Goal: Transaction & Acquisition: Purchase product/service

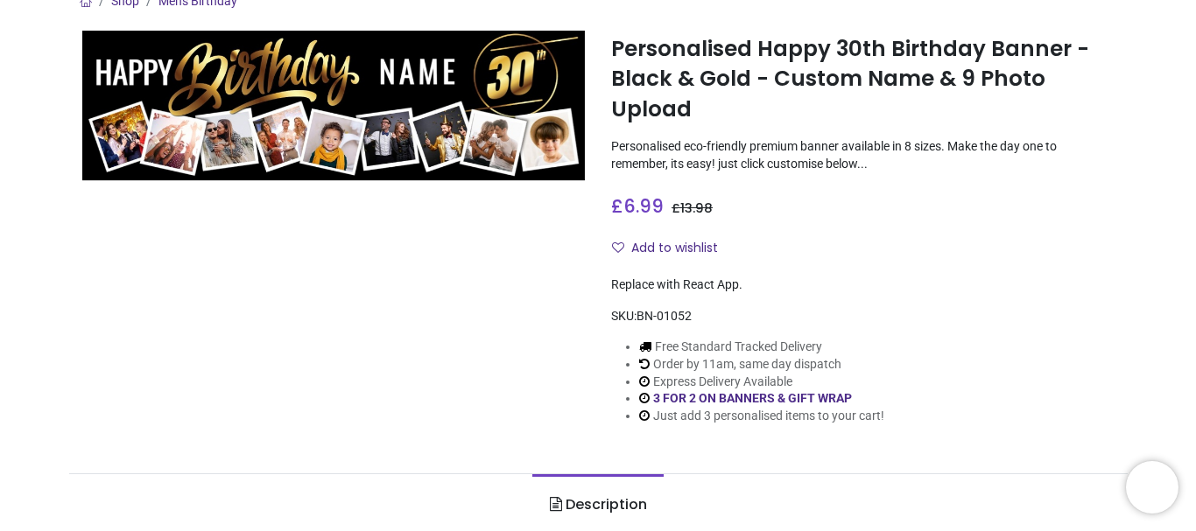
scroll to position [176, 0]
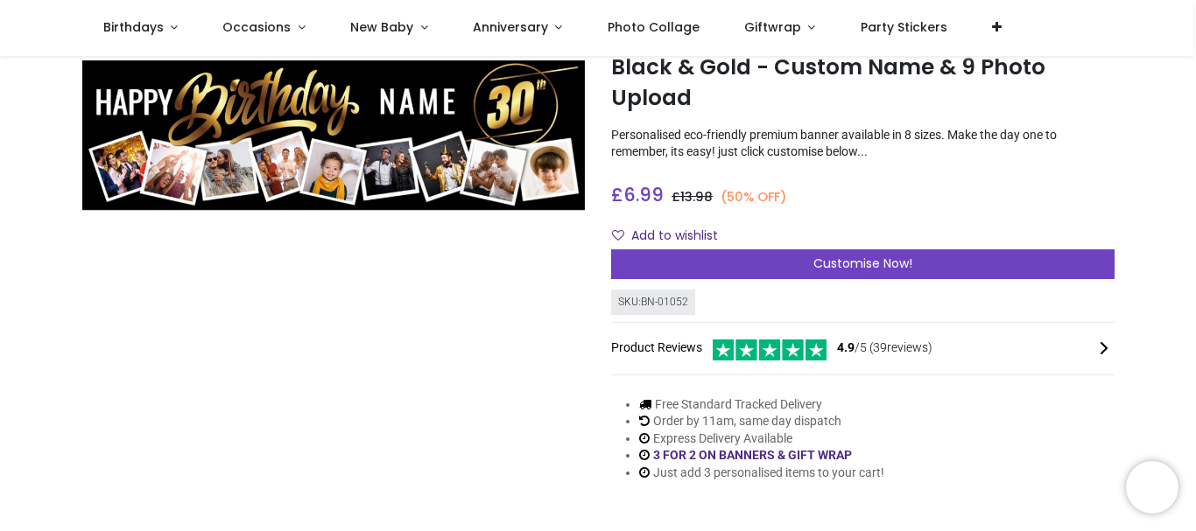
scroll to position [88, 0]
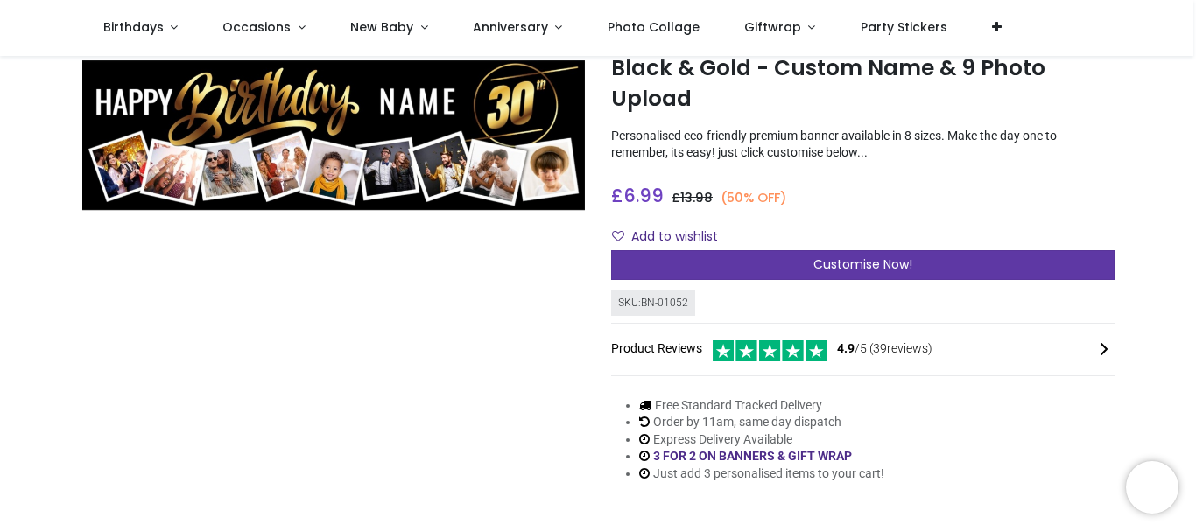
click at [735, 259] on div "Customise Now!" at bounding box center [862, 265] width 503 height 30
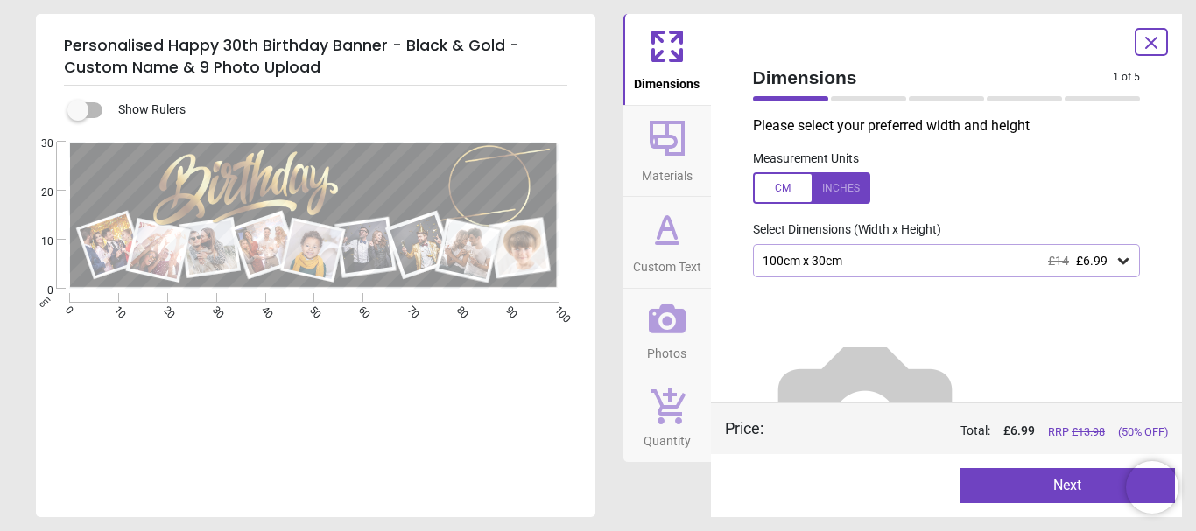
click at [863, 260] on div "100cm x 30cm £14 £6.99" at bounding box center [938, 261] width 355 height 15
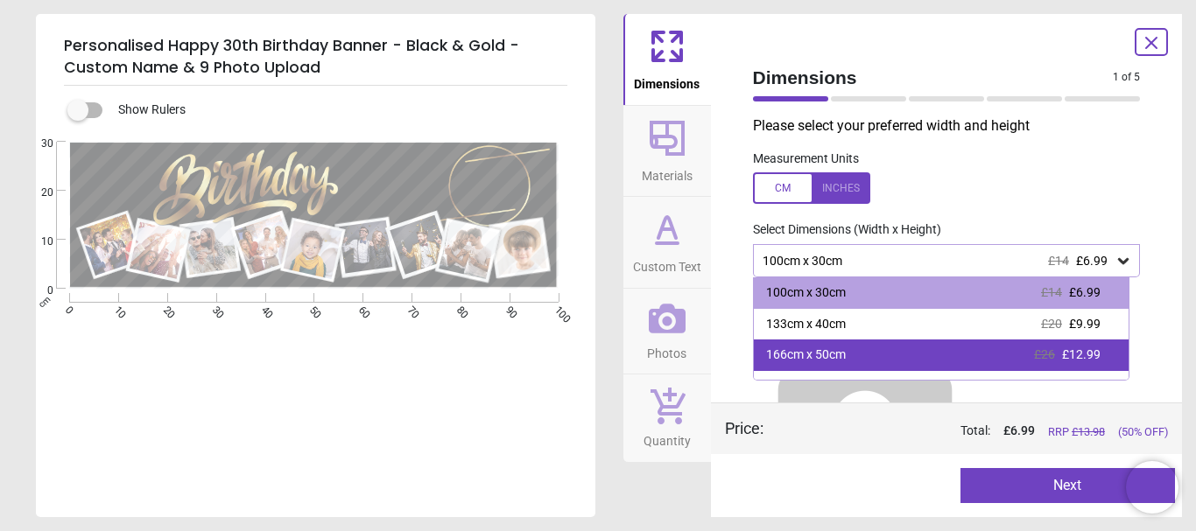
click at [858, 355] on div "166cm x 50cm £26 £12.99" at bounding box center [942, 356] width 376 height 32
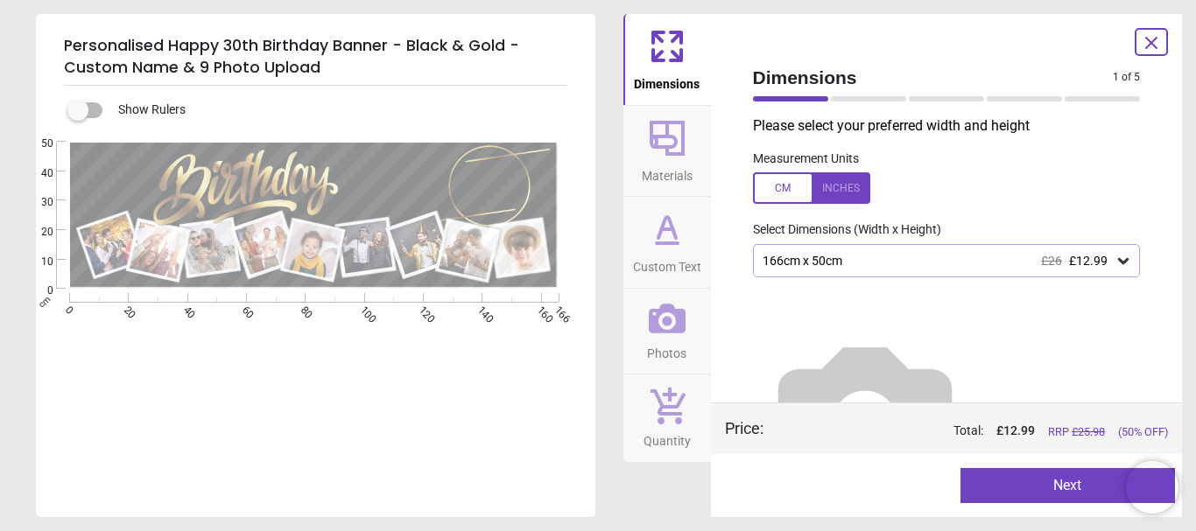
click at [646, 154] on icon at bounding box center [667, 138] width 42 height 42
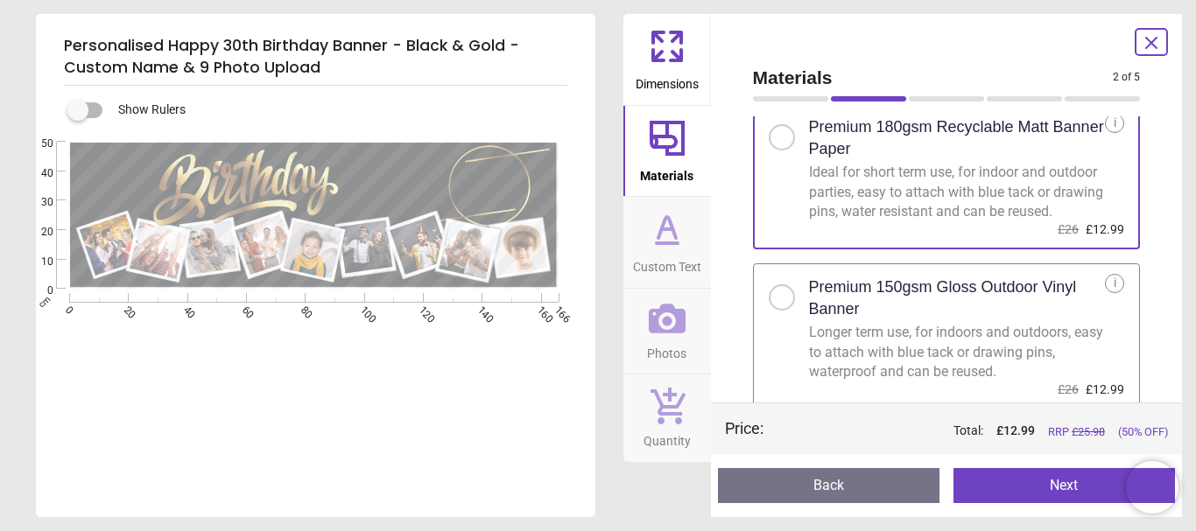
scroll to position [74, 0]
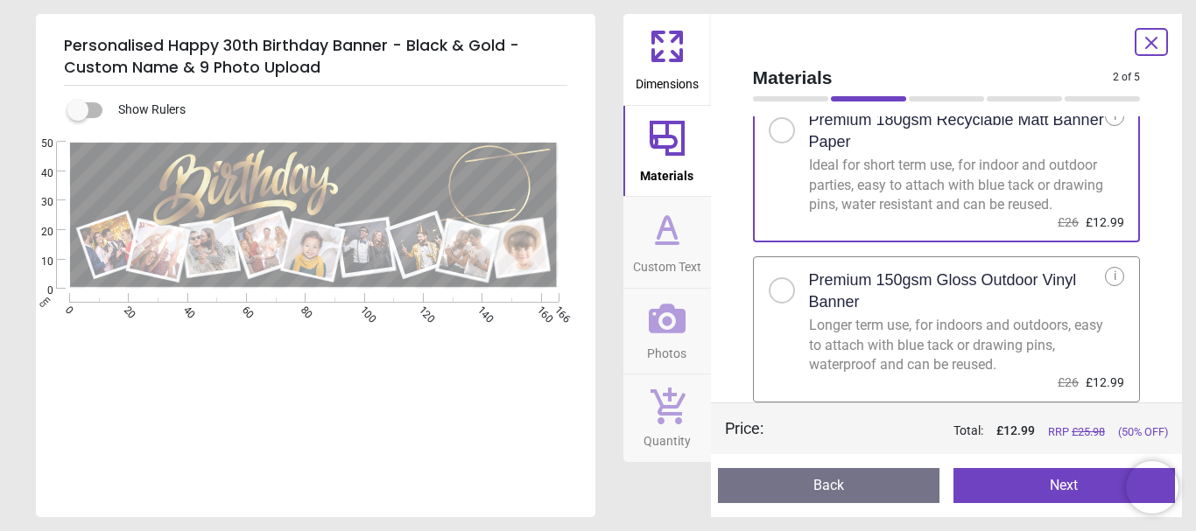
click at [968, 320] on div "Longer term use, for indoors and outdoors, easy to attach with blue tack or dra…" at bounding box center [957, 345] width 297 height 59
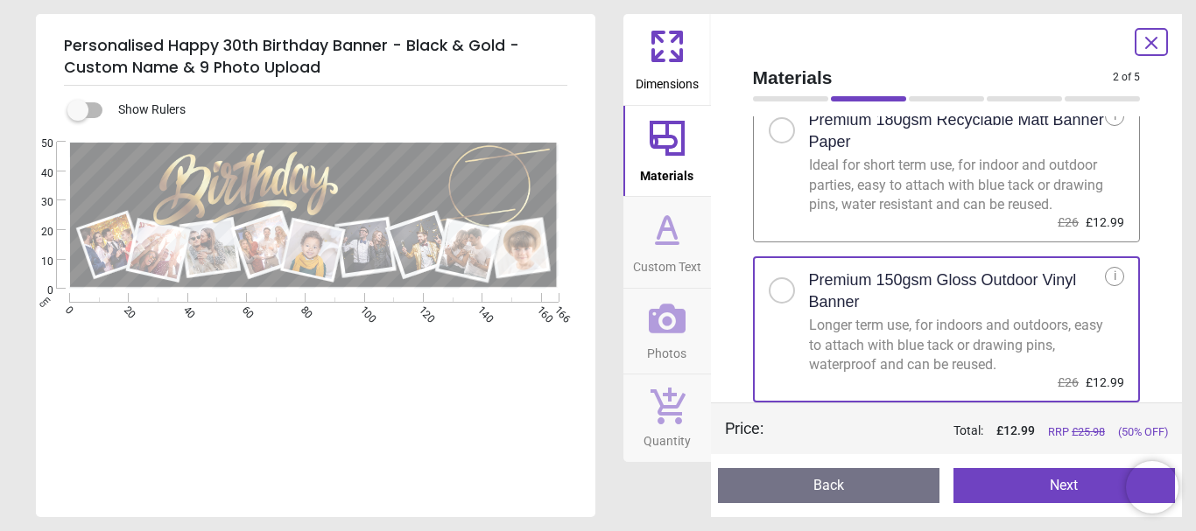
click at [655, 236] on icon at bounding box center [667, 229] width 42 height 42
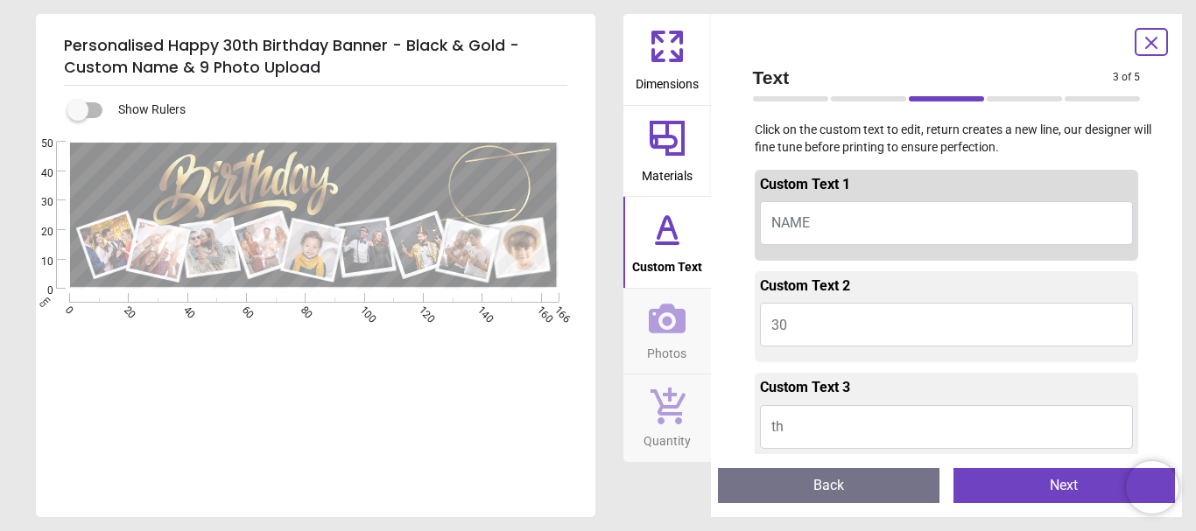
drag, startPoint x: 943, startPoint y: 218, endPoint x: 596, endPoint y: 229, distance: 346.9
click at [596, 229] on div "Personalised Happy 30th Birthday Banner - Black & Gold - Custom Name & 9 Photo …" at bounding box center [598, 265] width 1196 height 531
click at [778, 224] on span "NAME" at bounding box center [790, 223] width 39 height 17
click at [813, 217] on button "NAME" at bounding box center [947, 223] width 374 height 44
type textarea "***"
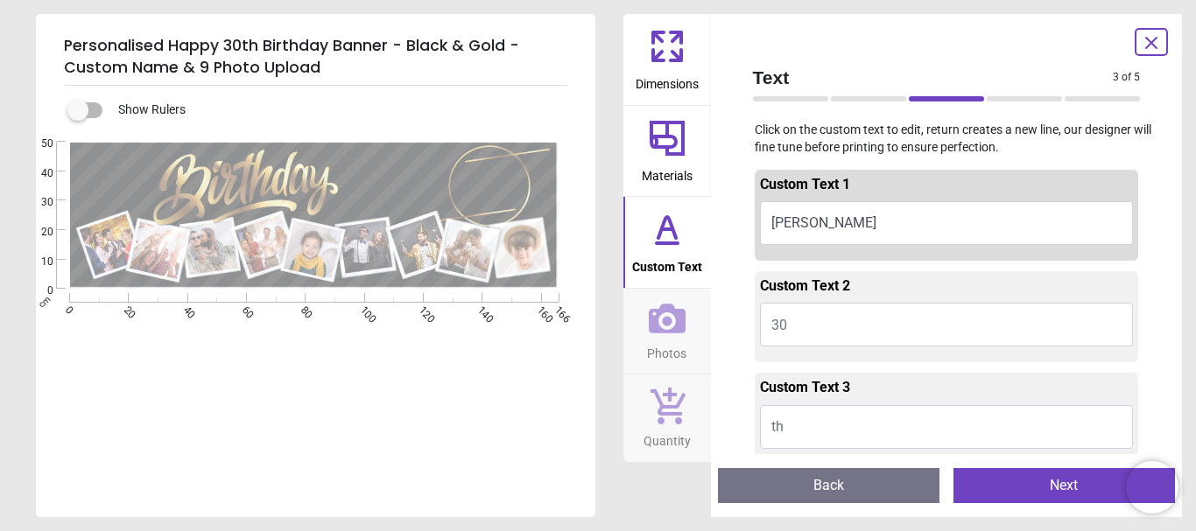
click at [848, 331] on button "30" at bounding box center [947, 325] width 374 height 44
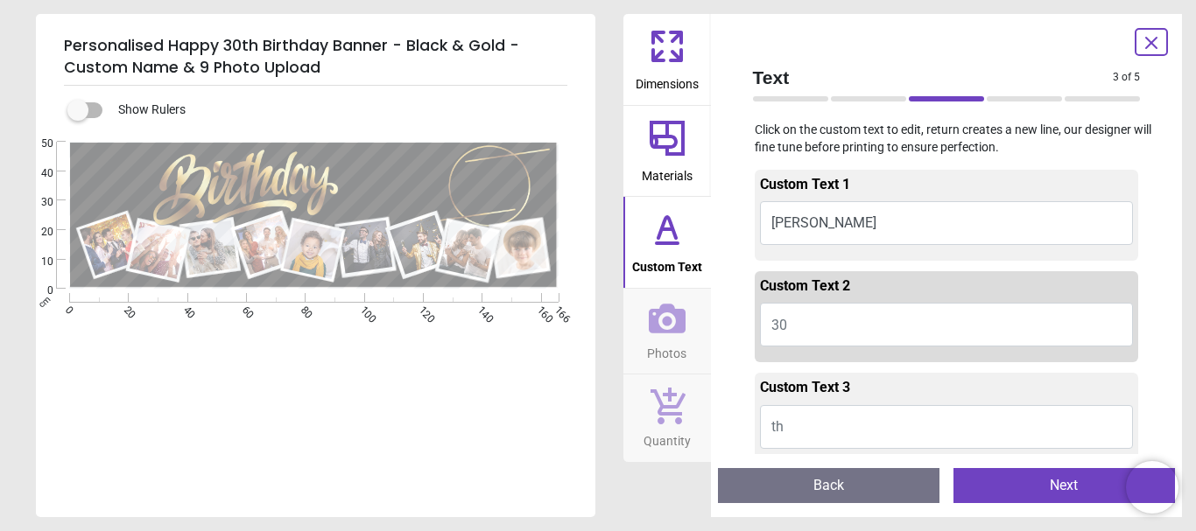
click at [851, 327] on button "30" at bounding box center [947, 325] width 374 height 44
click at [874, 427] on button "th" at bounding box center [947, 427] width 374 height 44
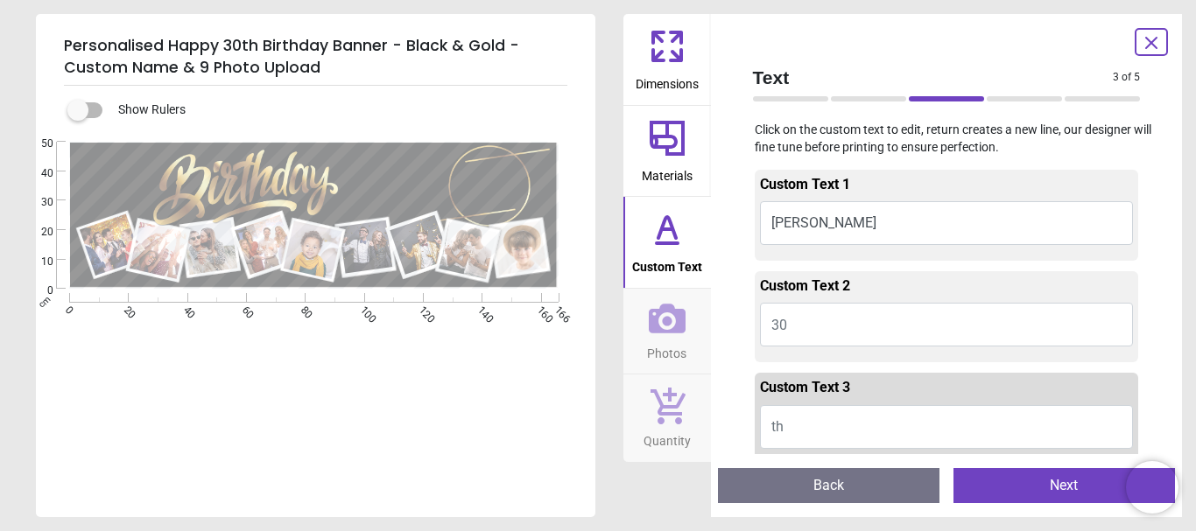
click at [820, 338] on button "30" at bounding box center [947, 325] width 374 height 44
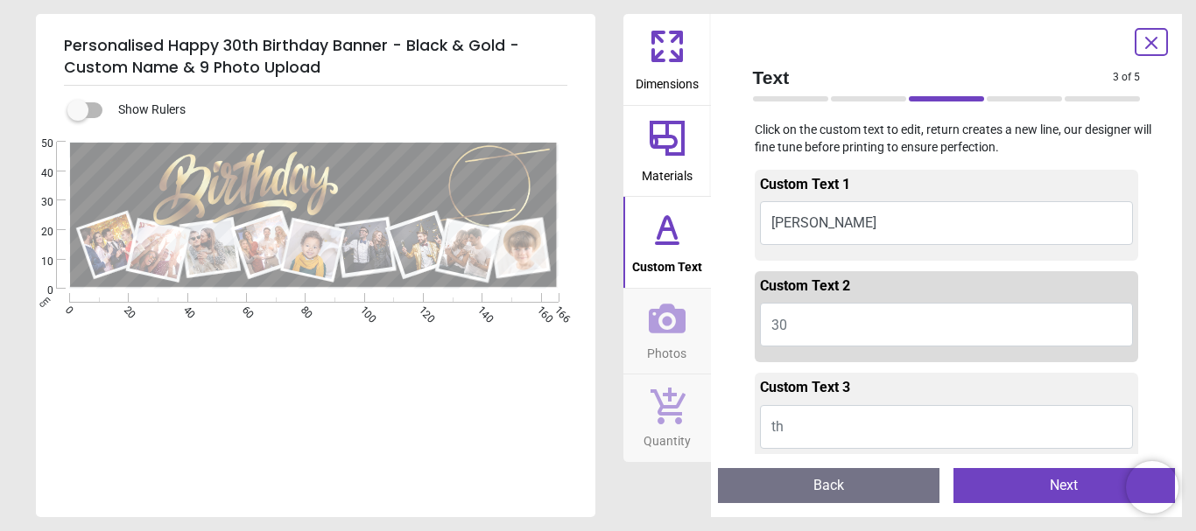
click at [820, 338] on button "30" at bounding box center [947, 325] width 374 height 44
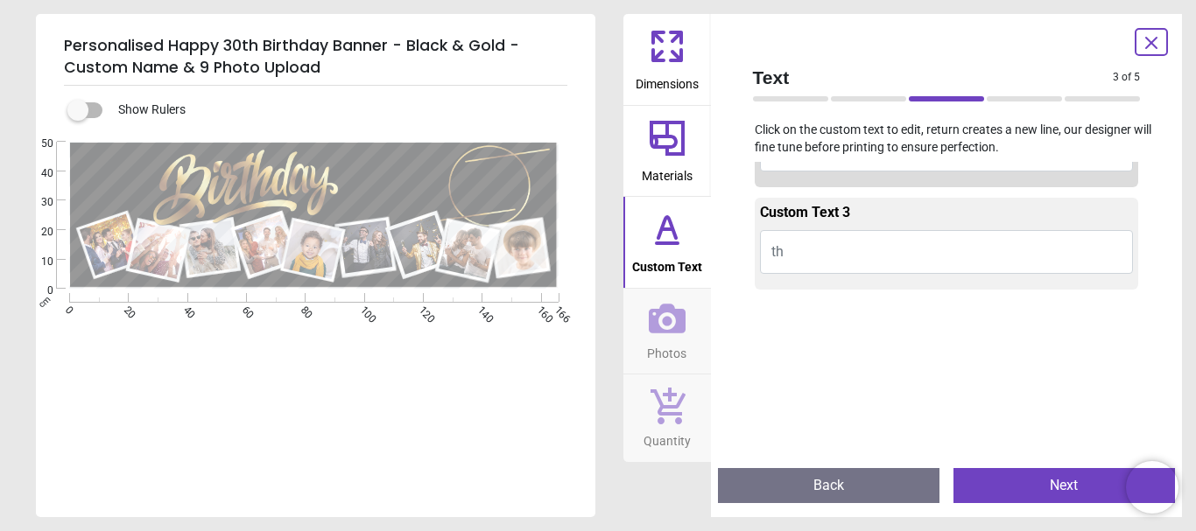
type textarea "**"
click at [649, 325] on icon at bounding box center [667, 319] width 37 height 30
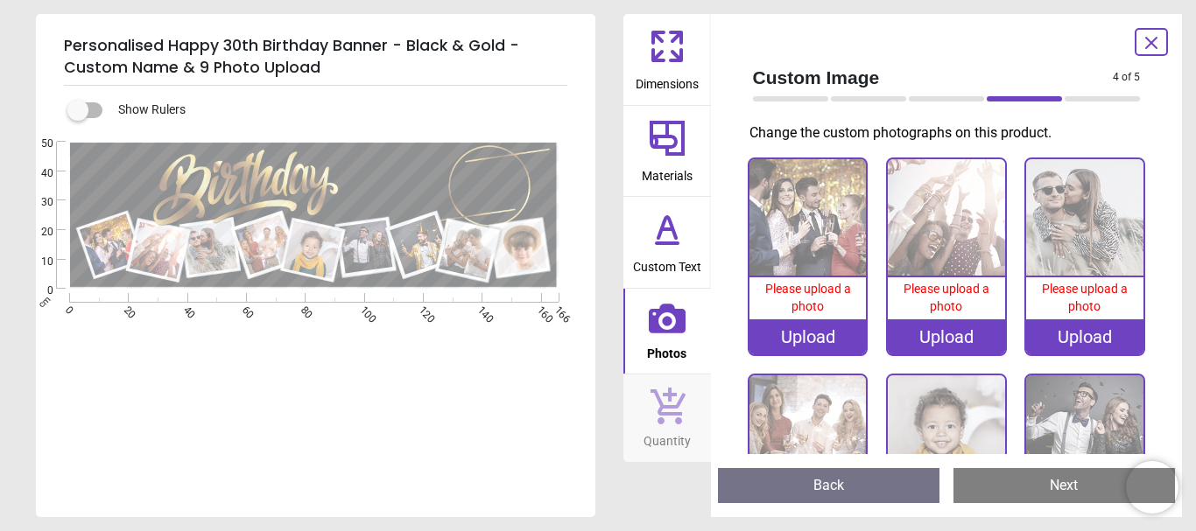
click at [785, 278] on div "Please upload a photo" at bounding box center [807, 298] width 117 height 41
